Goal: Task Accomplishment & Management: Use online tool/utility

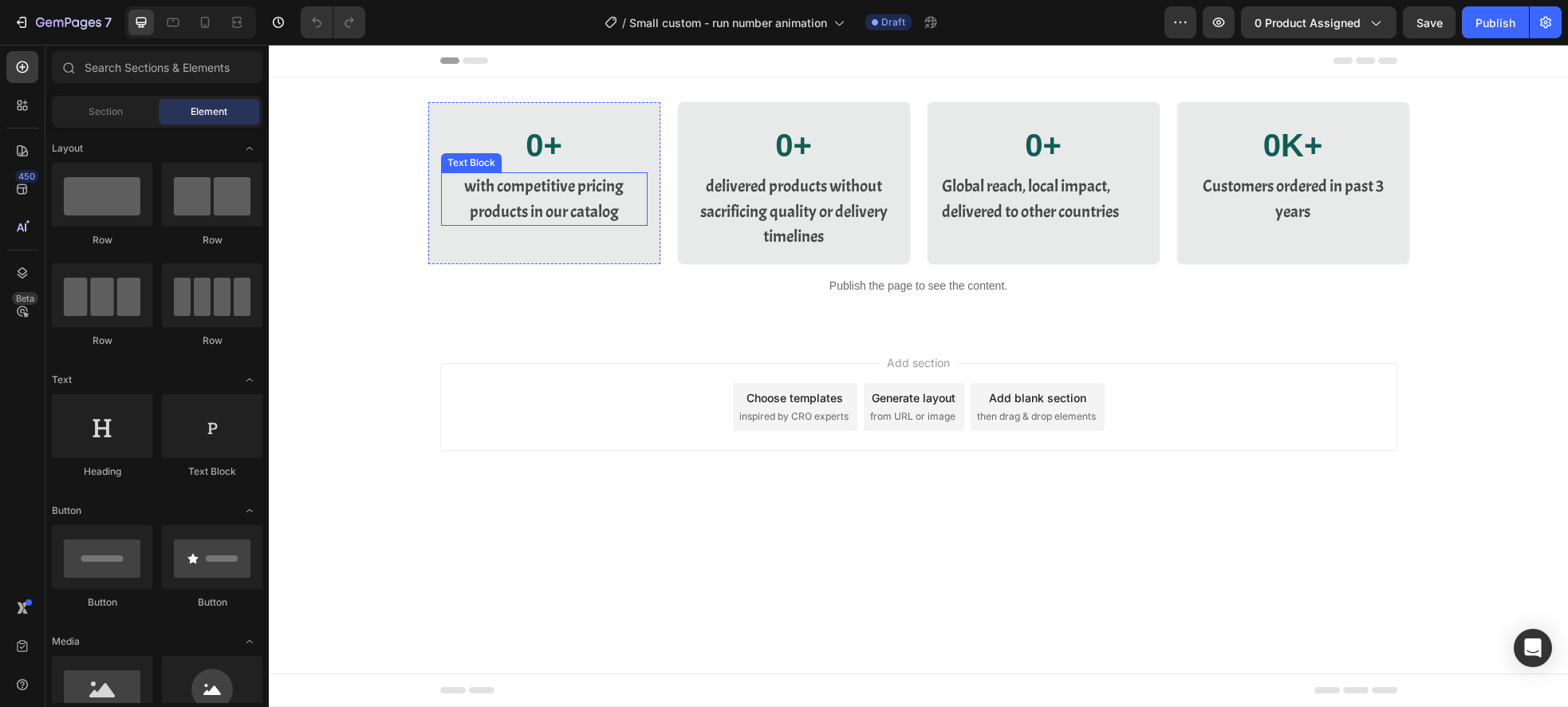
click at [579, 198] on div "with competitive pricing products in our catalog" at bounding box center [544, 199] width 207 height 53
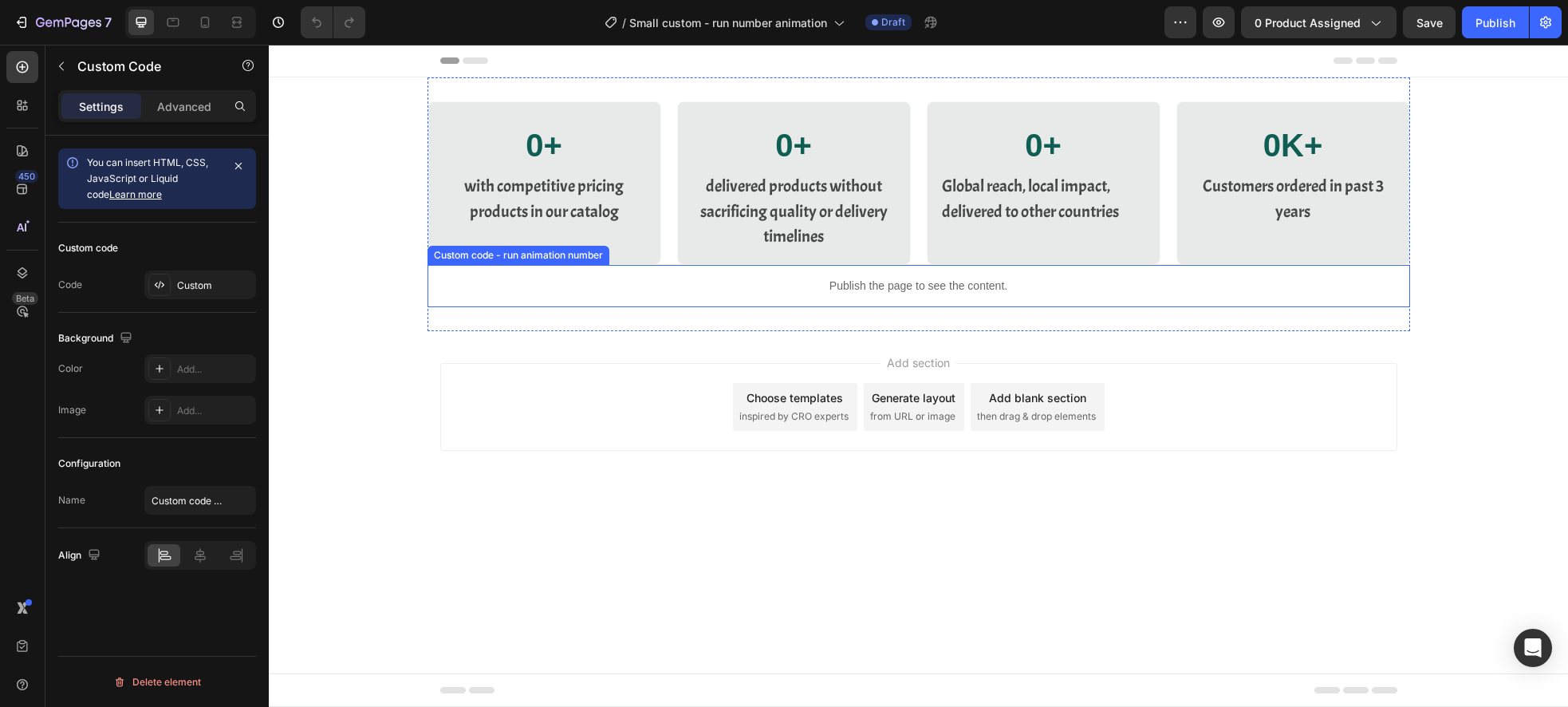
click at [985, 291] on p "Publish the page to see the content." at bounding box center [919, 286] width 983 height 17
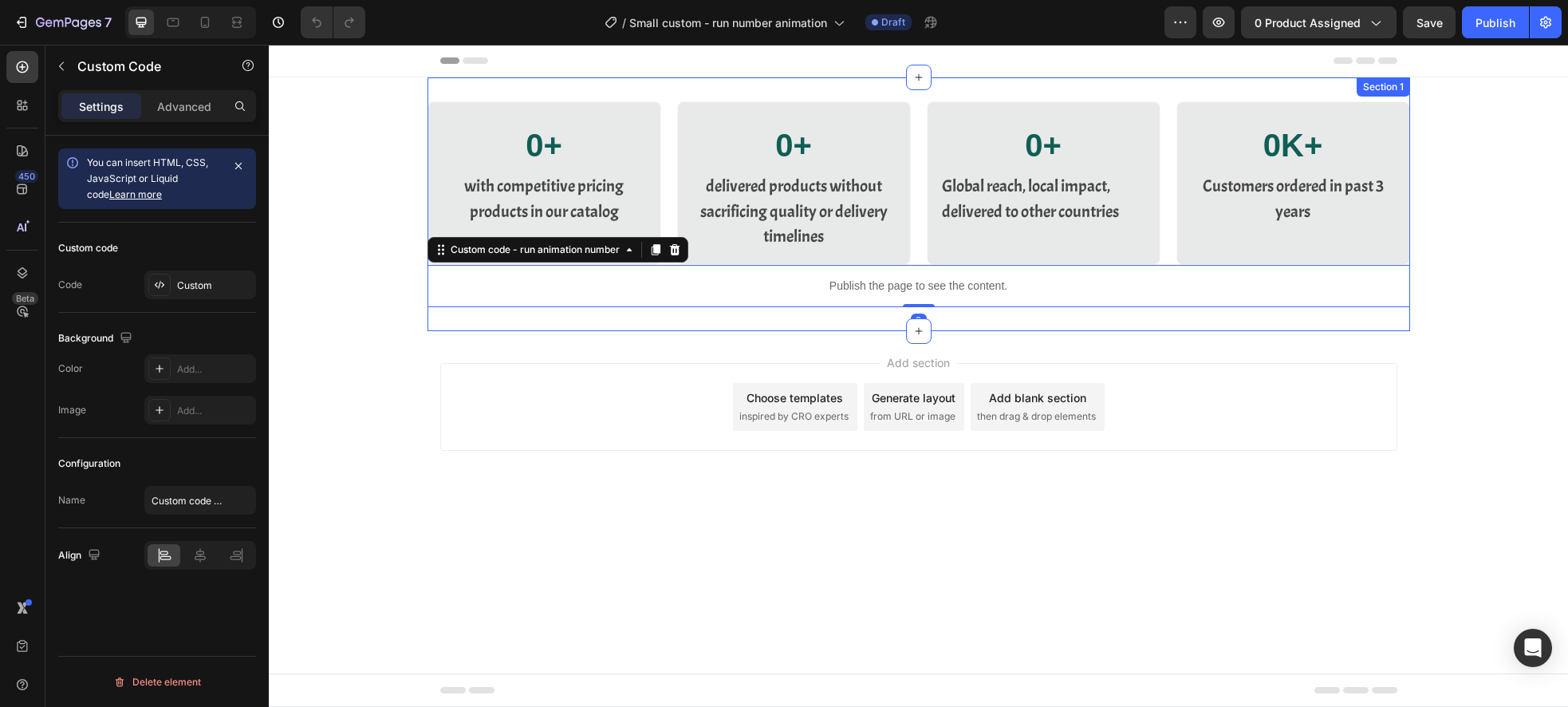
click at [794, 323] on div "0 + Custom Code with competitive pricing products in our catalog Text Block Row…" at bounding box center [919, 204] width 983 height 254
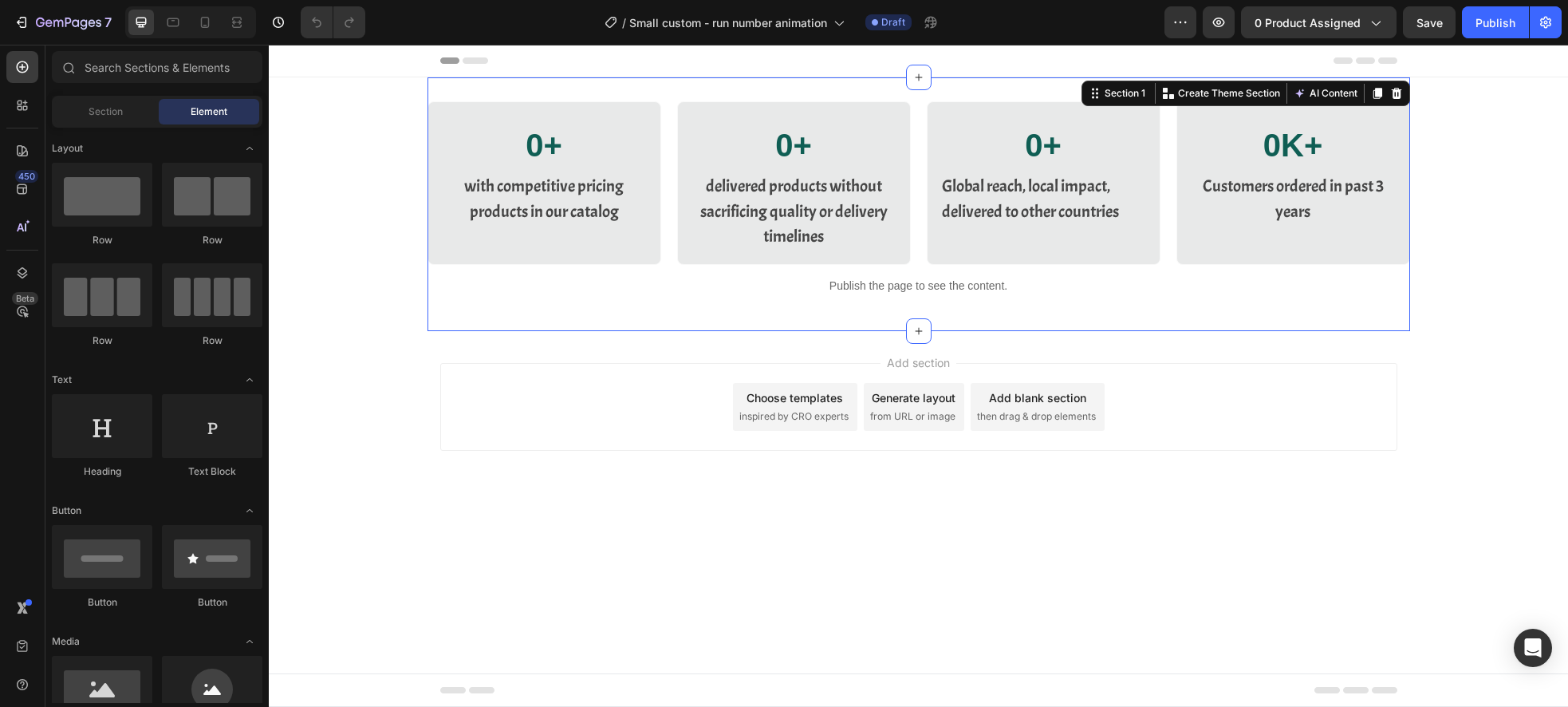
click at [652, 464] on div "Add section Choose templates inspired by CRO experts Generate layout from URL o…" at bounding box center [918, 430] width 1299 height 197
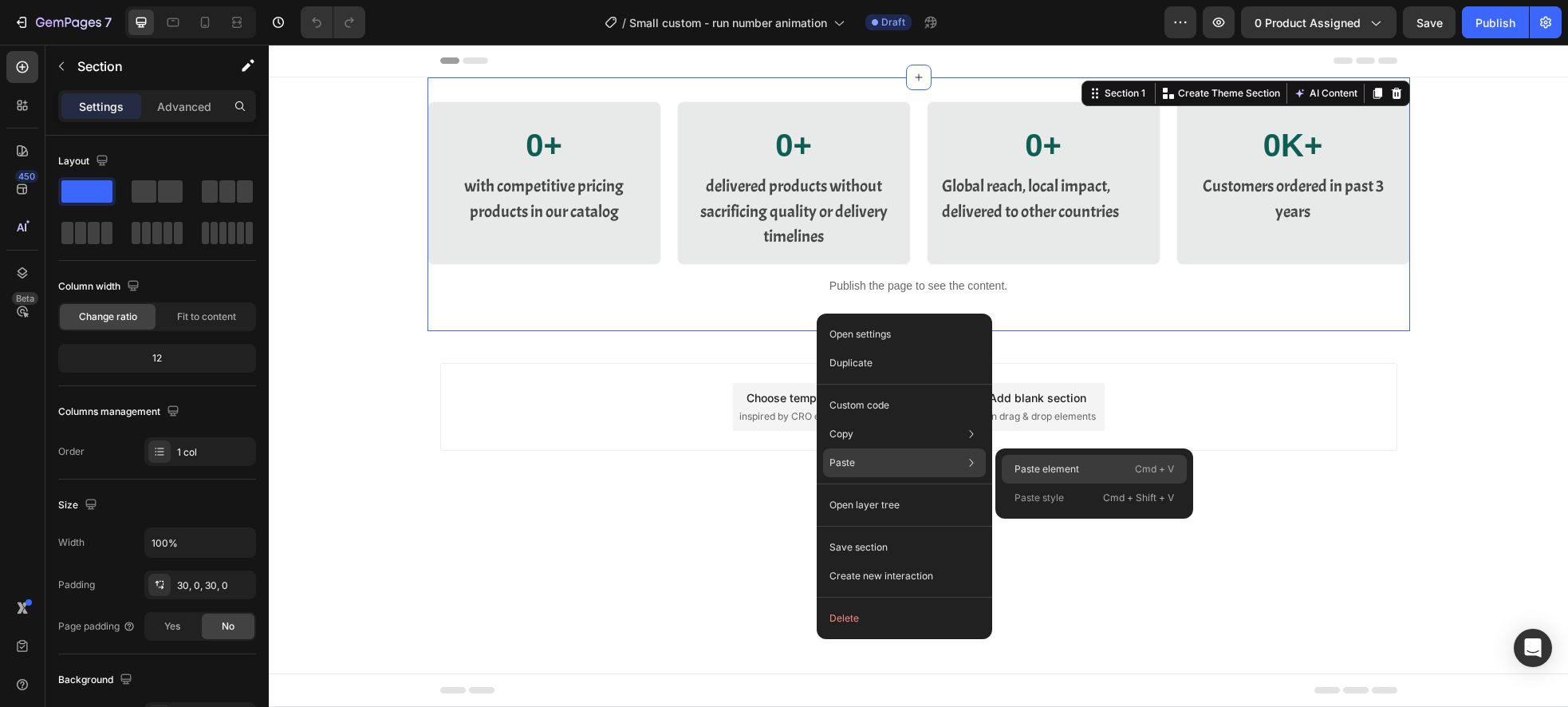
click at [1023, 464] on p "Paste element" at bounding box center [1047, 468] width 65 height 14
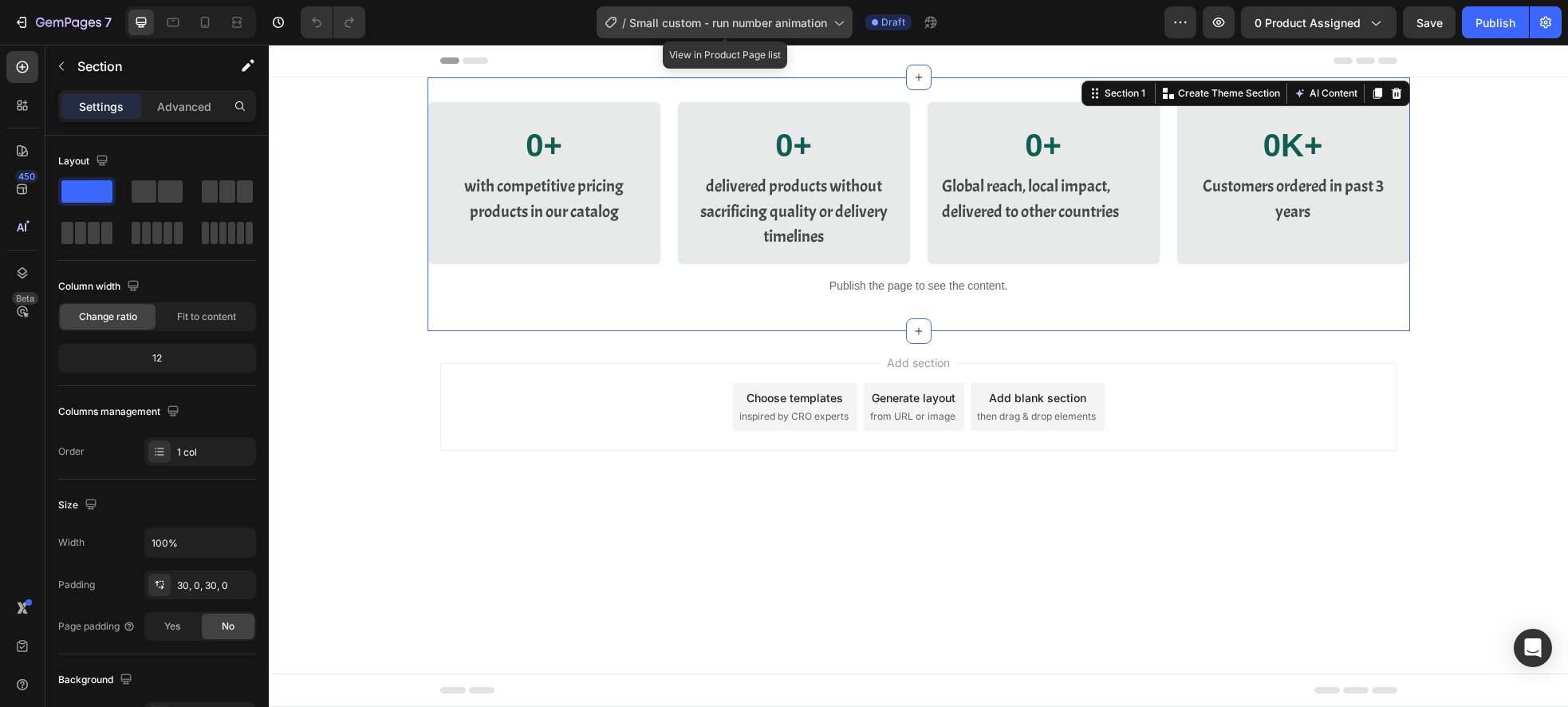
click at [732, 22] on span "Small custom - run number animation" at bounding box center [727, 22] width 198 height 17
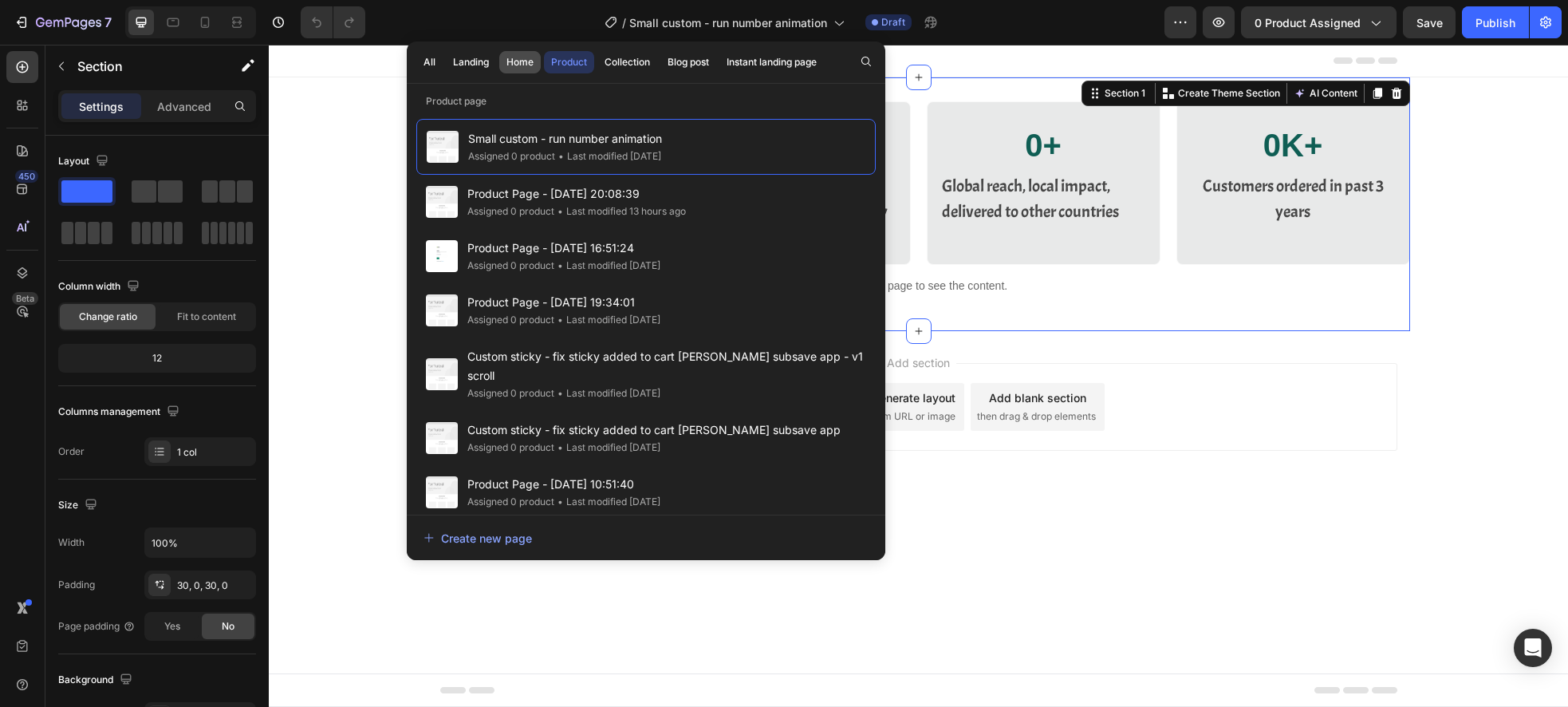
click at [511, 62] on div "Home" at bounding box center [520, 62] width 27 height 14
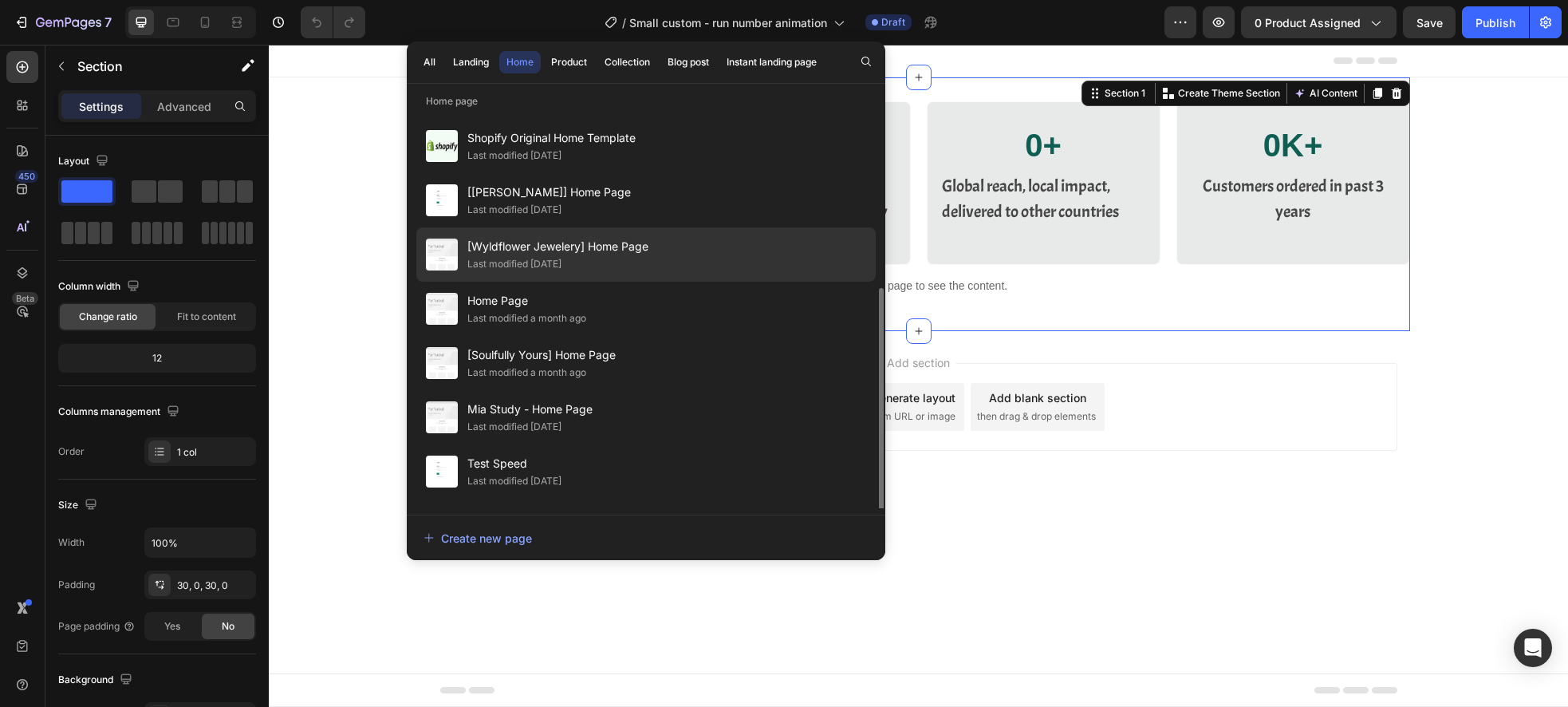
scroll to position [99, 0]
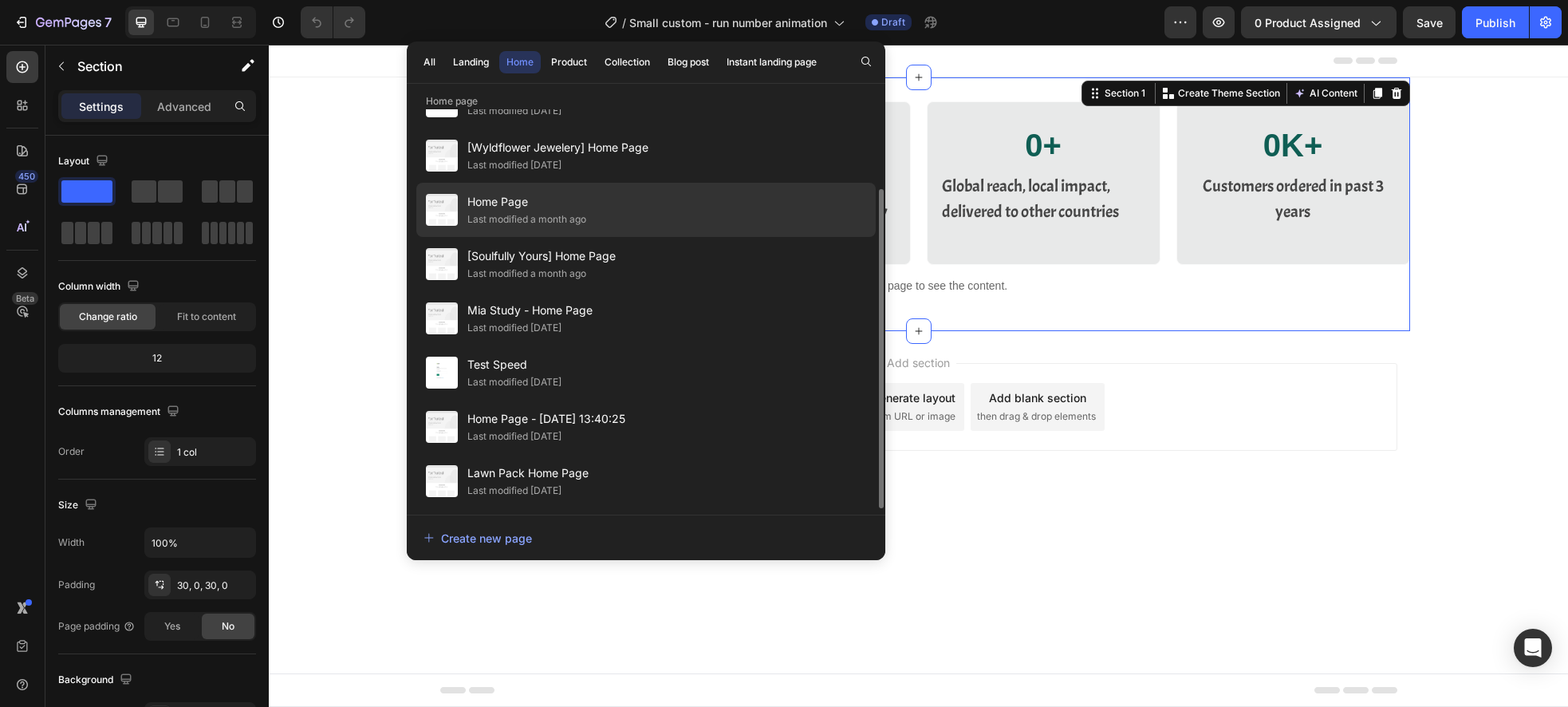
click at [533, 202] on span "Home Page" at bounding box center [526, 201] width 119 height 19
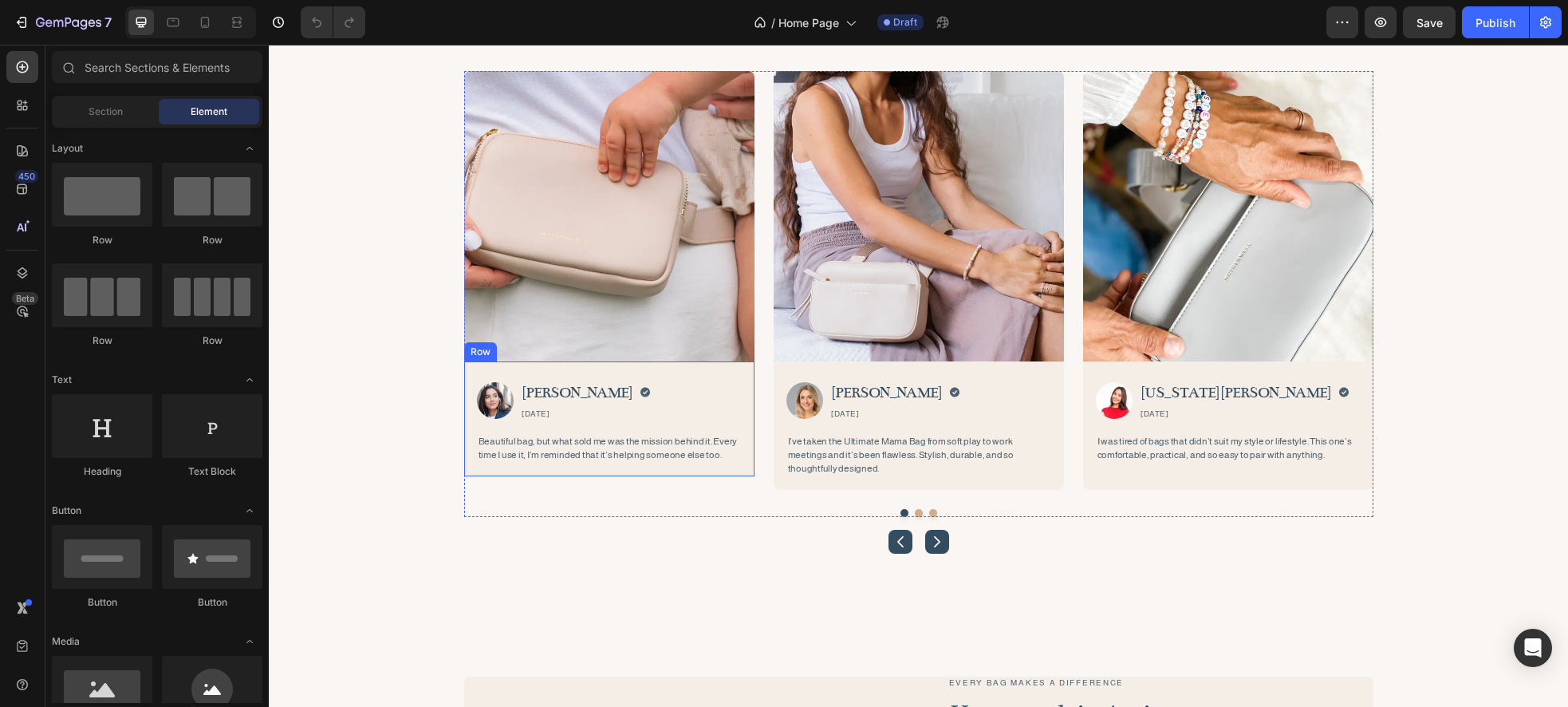
scroll to position [4446, 0]
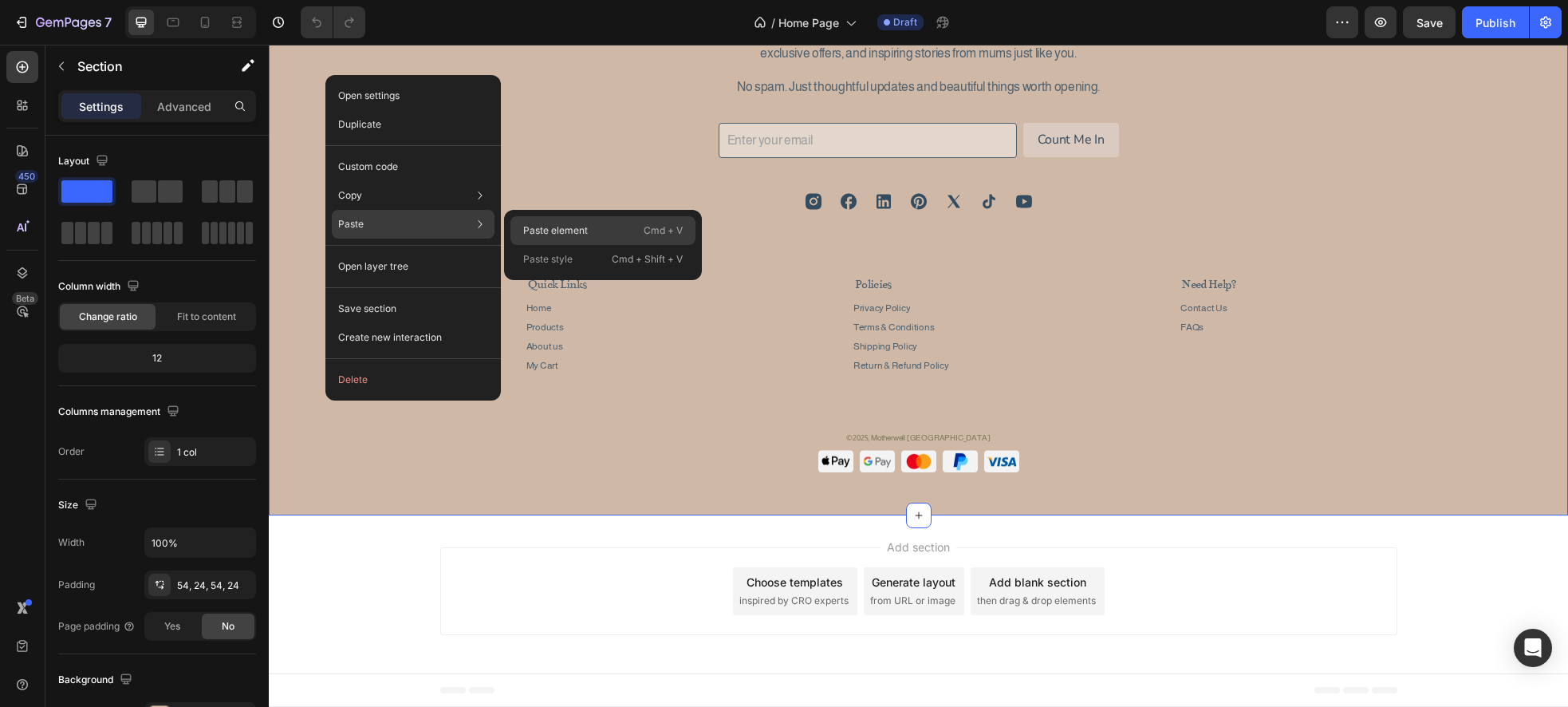
click at [564, 230] on p "Paste element" at bounding box center [555, 230] width 65 height 14
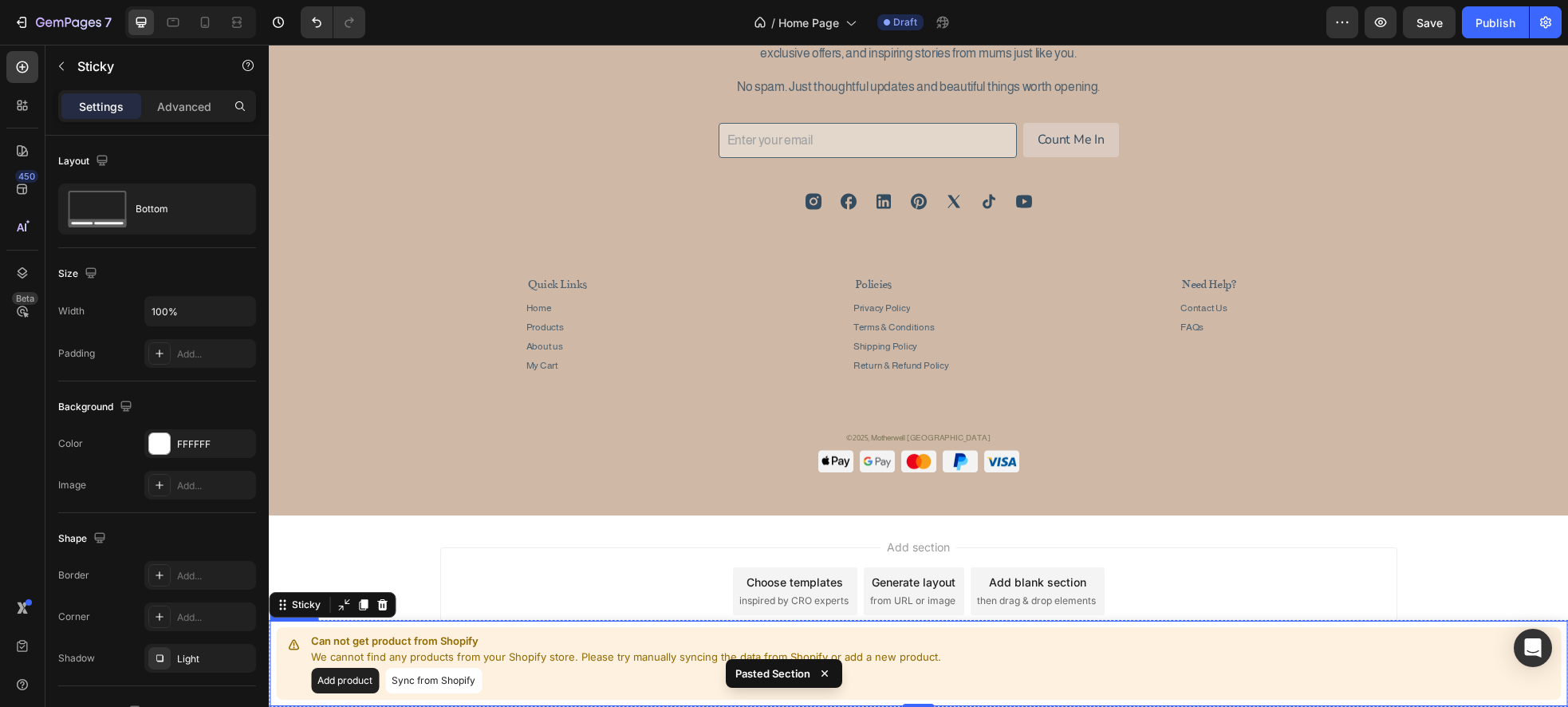
click at [408, 684] on button "Sync from Shopify" at bounding box center [433, 680] width 96 height 25
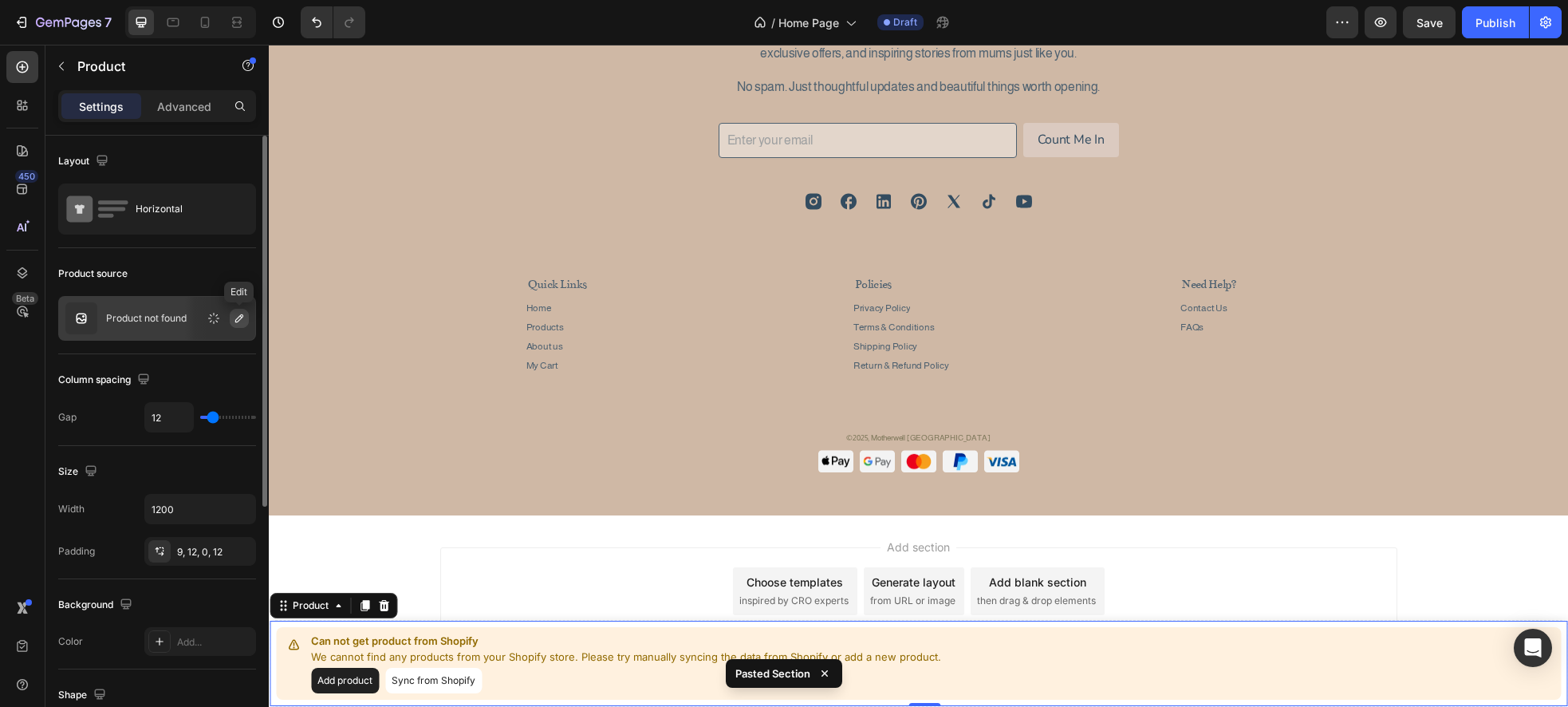
click at [236, 327] on button "button" at bounding box center [239, 318] width 19 height 19
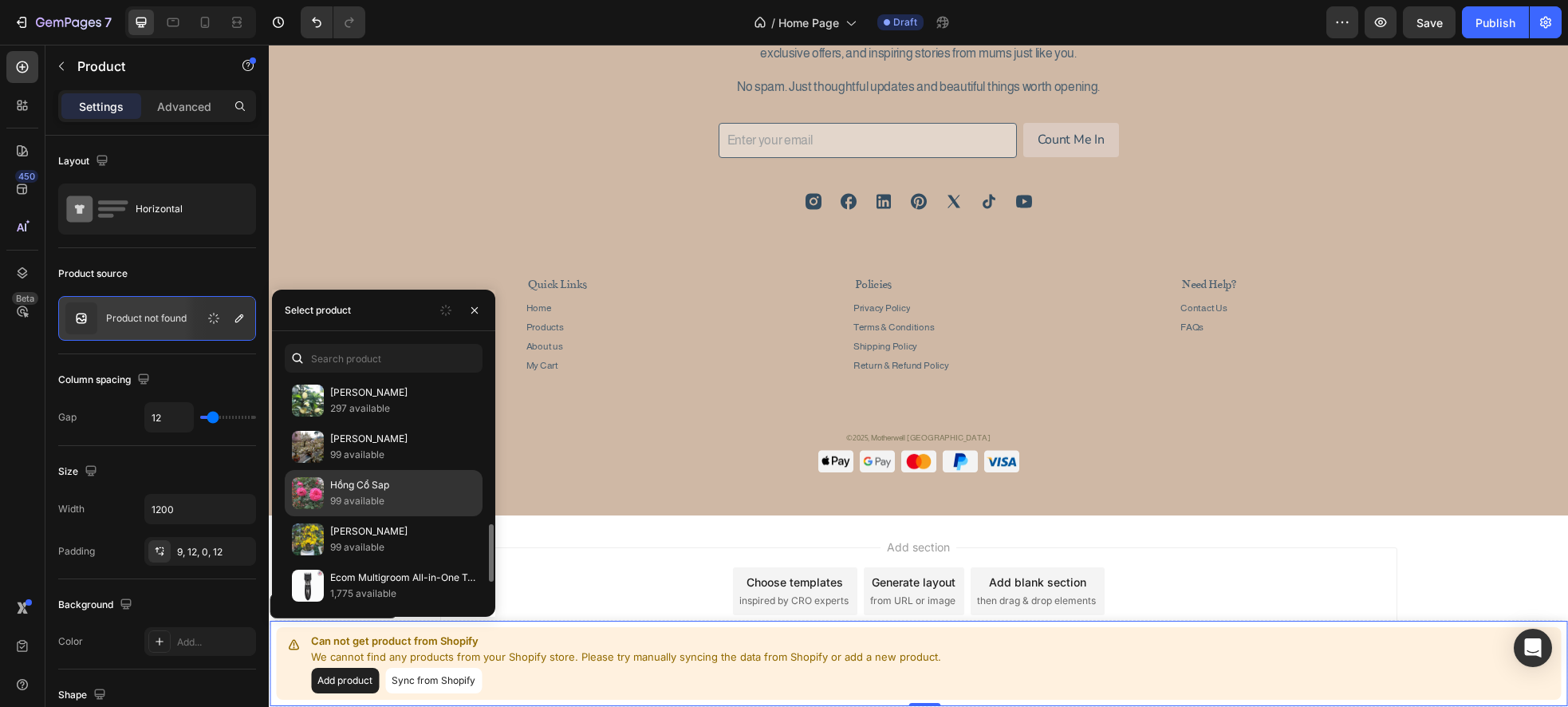
scroll to position [655, 0]
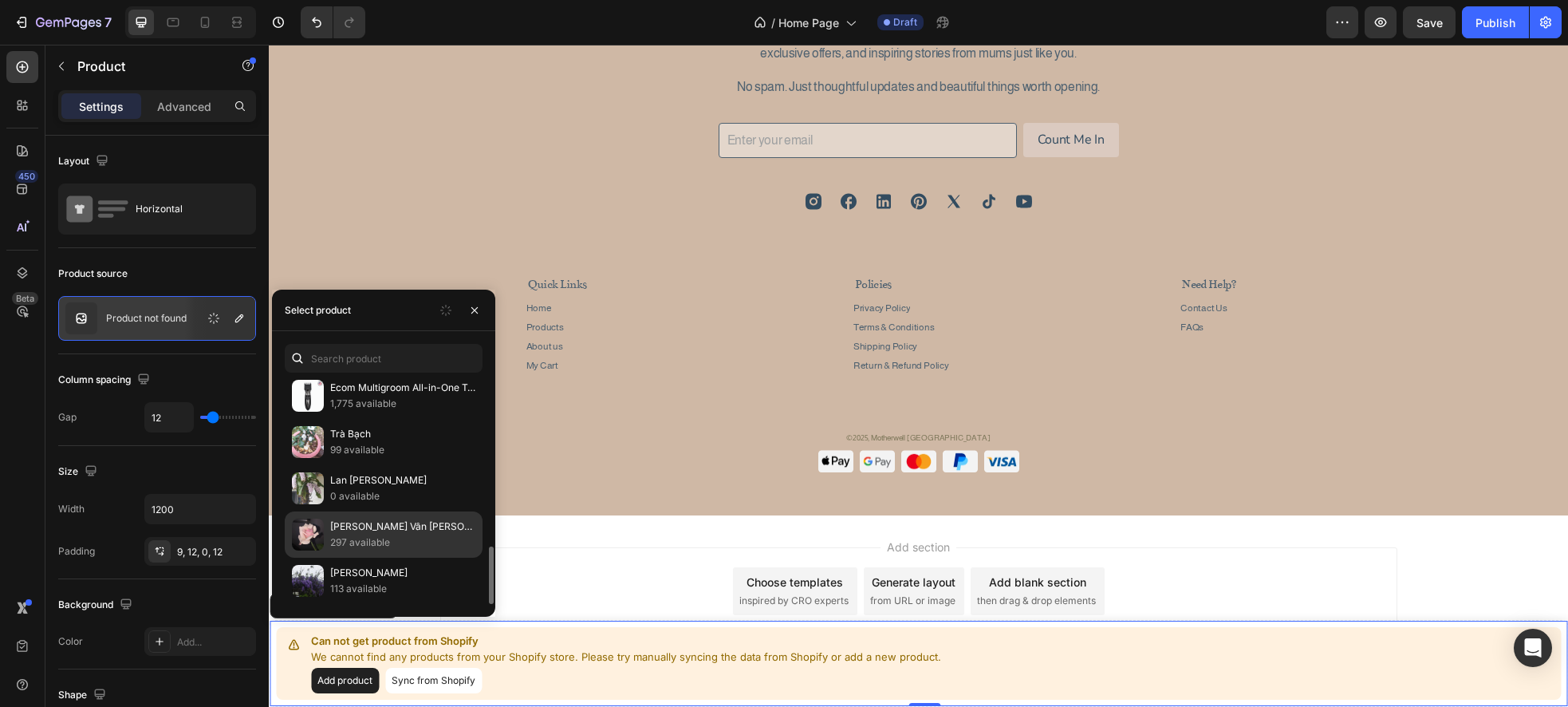
click at [370, 525] on p "[PERSON_NAME] Vân [PERSON_NAME]" at bounding box center [403, 526] width 145 height 16
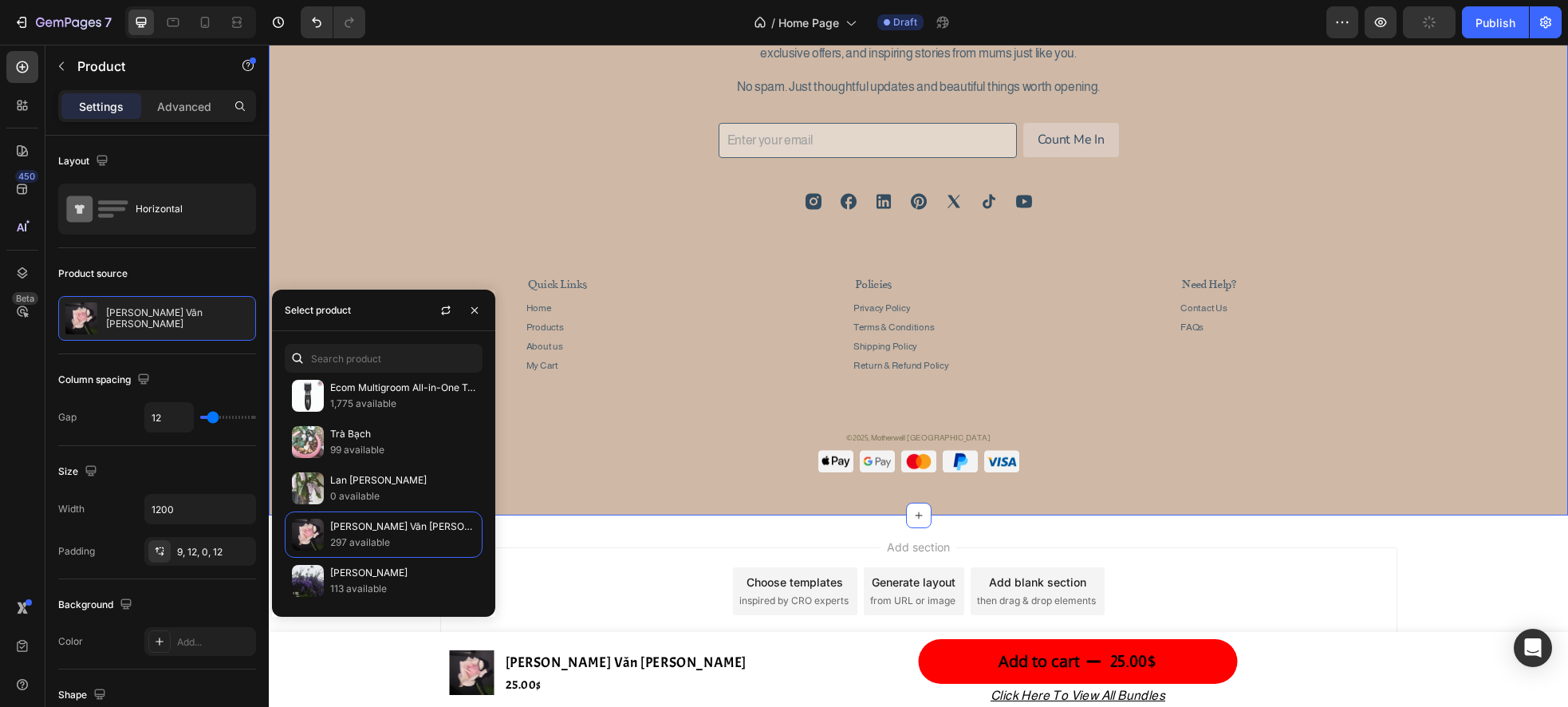
click at [419, 207] on div "Image Let’s Stay Connected Heading For mums who do it all — and deserve it all.…" at bounding box center [918, 194] width 1261 height 555
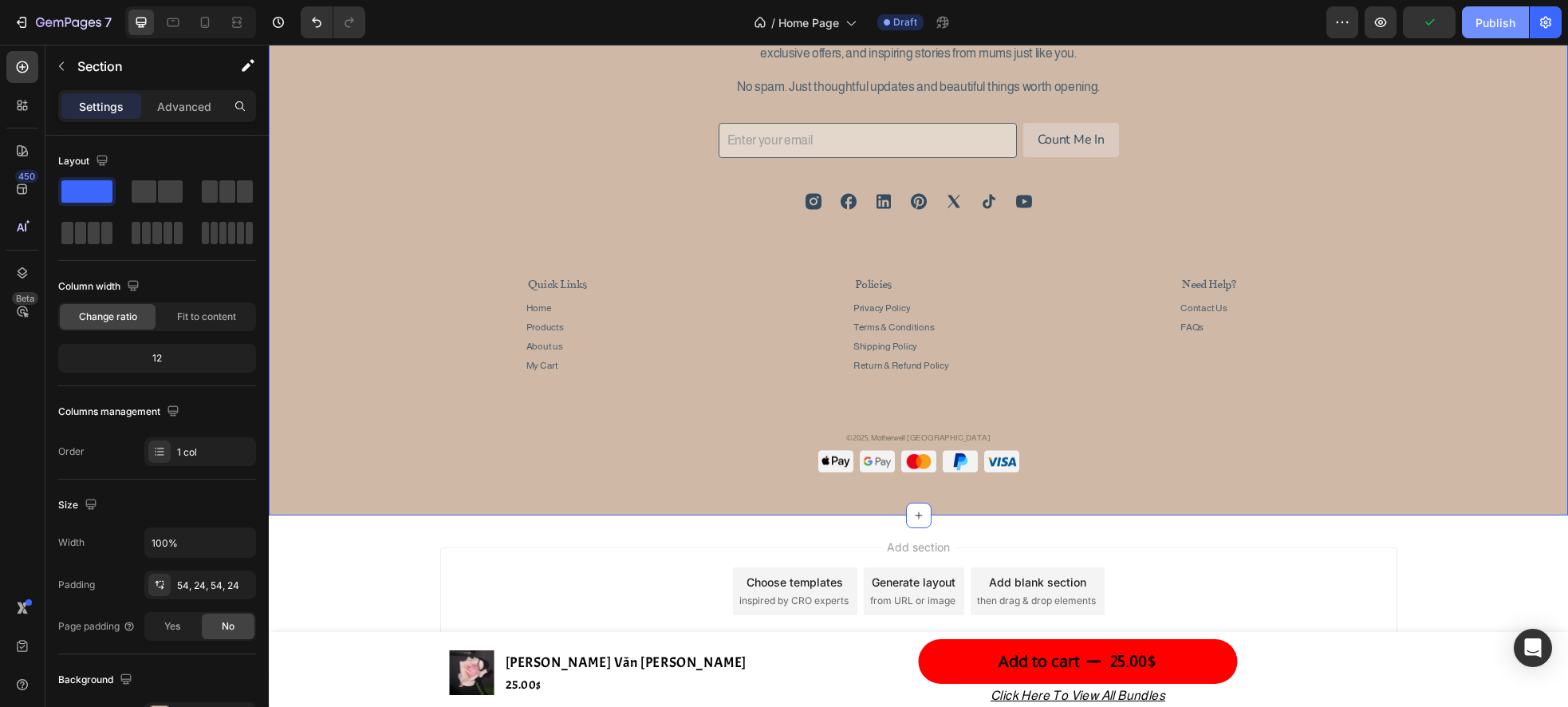
click at [1508, 30] on div "Publish" at bounding box center [1495, 22] width 40 height 17
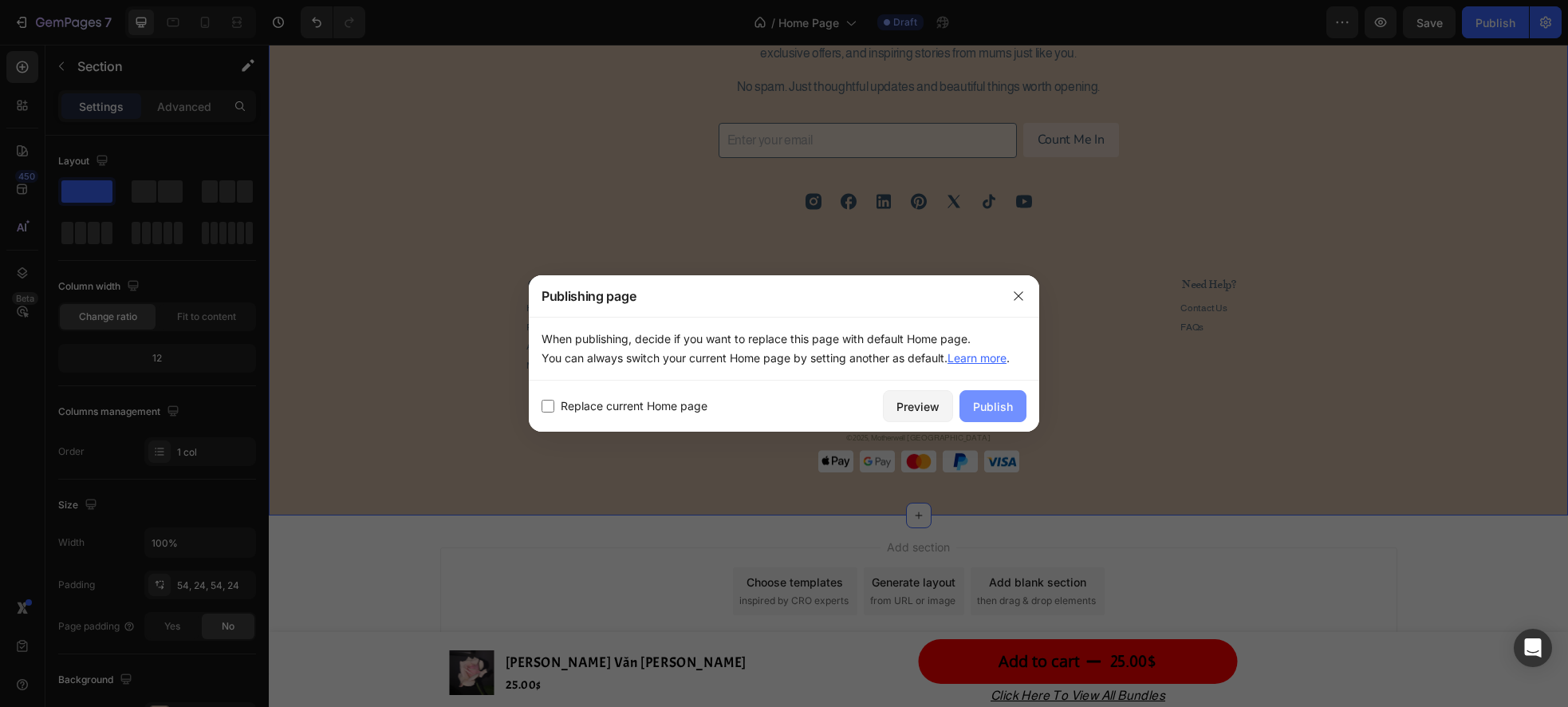
click at [978, 408] on div "Publish" at bounding box center [992, 406] width 40 height 17
